Goal: Task Accomplishment & Management: Manage account settings

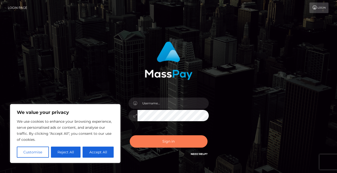
click at [161, 135] on button "Sign in" at bounding box center [169, 141] width 78 height 12
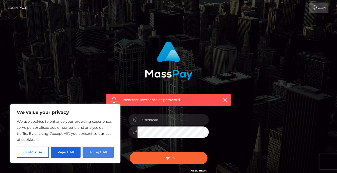
drag, startPoint x: 91, startPoint y: 154, endPoint x: 104, endPoint y: 154, distance: 12.6
click at [104, 154] on button "Accept All" at bounding box center [98, 151] width 31 height 11
checkbox input "true"
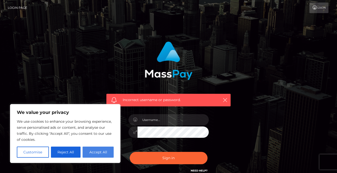
checkbox input "true"
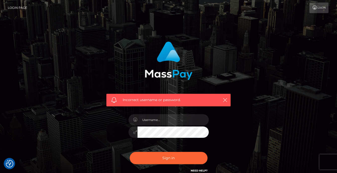
click at [104, 154] on div "Incorrect username or password." at bounding box center [169, 107] width 132 height 139
click at [226, 102] on icon "button" at bounding box center [225, 99] width 5 height 5
click at [226, 98] on icon "button" at bounding box center [225, 99] width 5 height 5
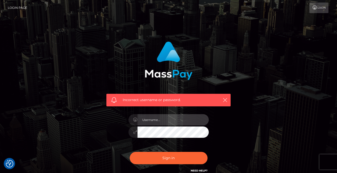
click at [177, 120] on input "text" at bounding box center [173, 119] width 71 height 11
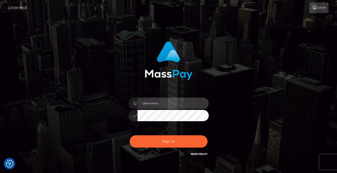
click at [156, 99] on input "text" at bounding box center [173, 102] width 71 height 11
type input "neka_hudson@yahoo.com"
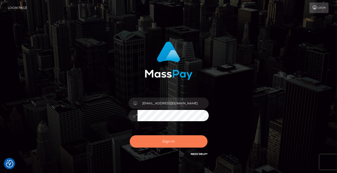
click at [172, 138] on button "Sign in" at bounding box center [169, 141] width 78 height 12
